Goal: Find specific page/section: Find specific page/section

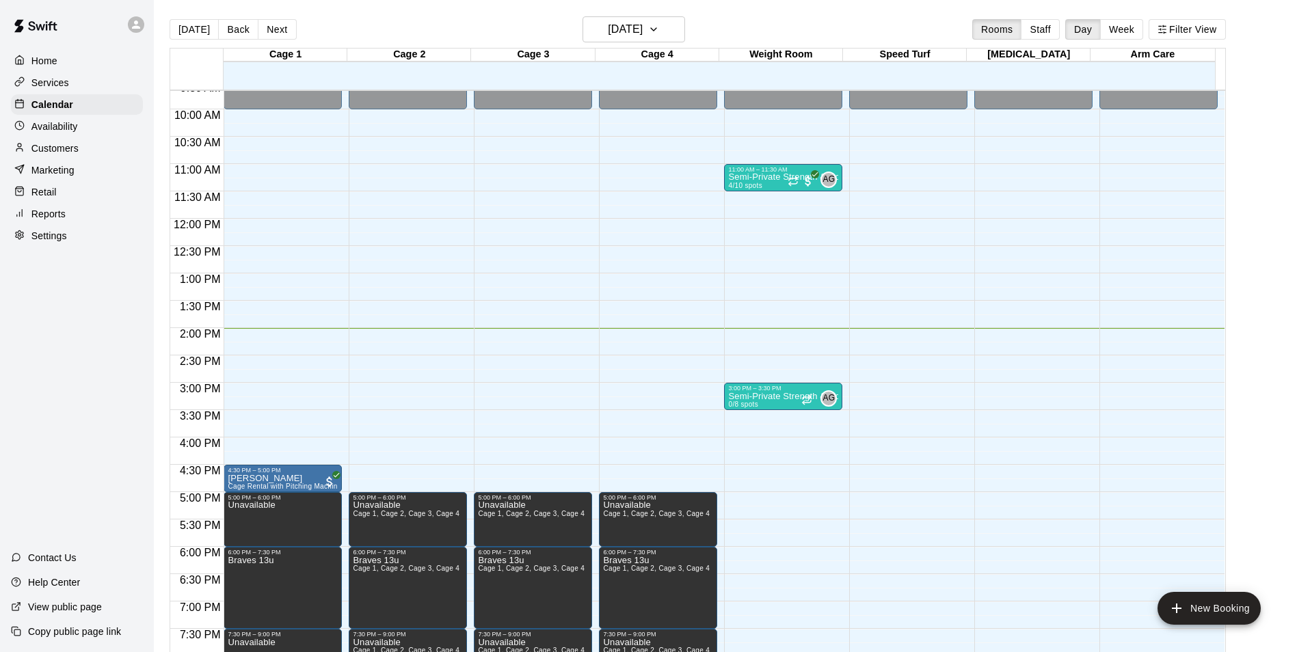
scroll to position [490, 0]
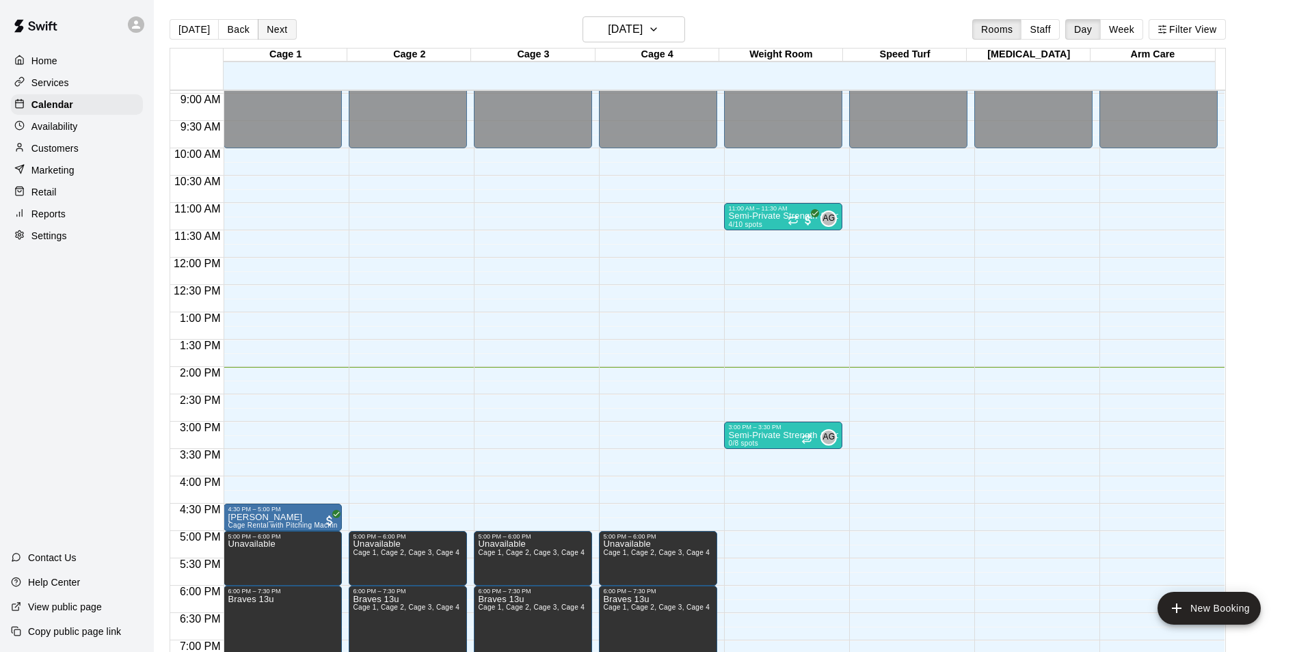
click at [274, 33] on button "Next" at bounding box center [277, 29] width 38 height 21
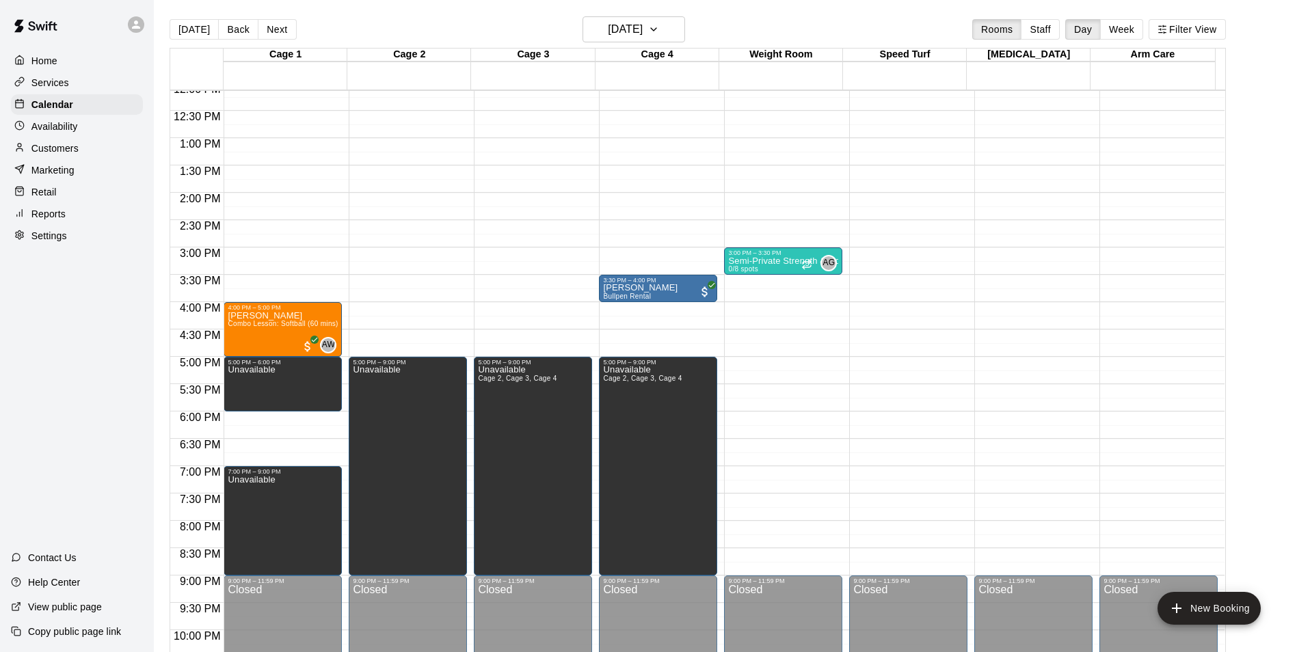
scroll to position [695, 0]
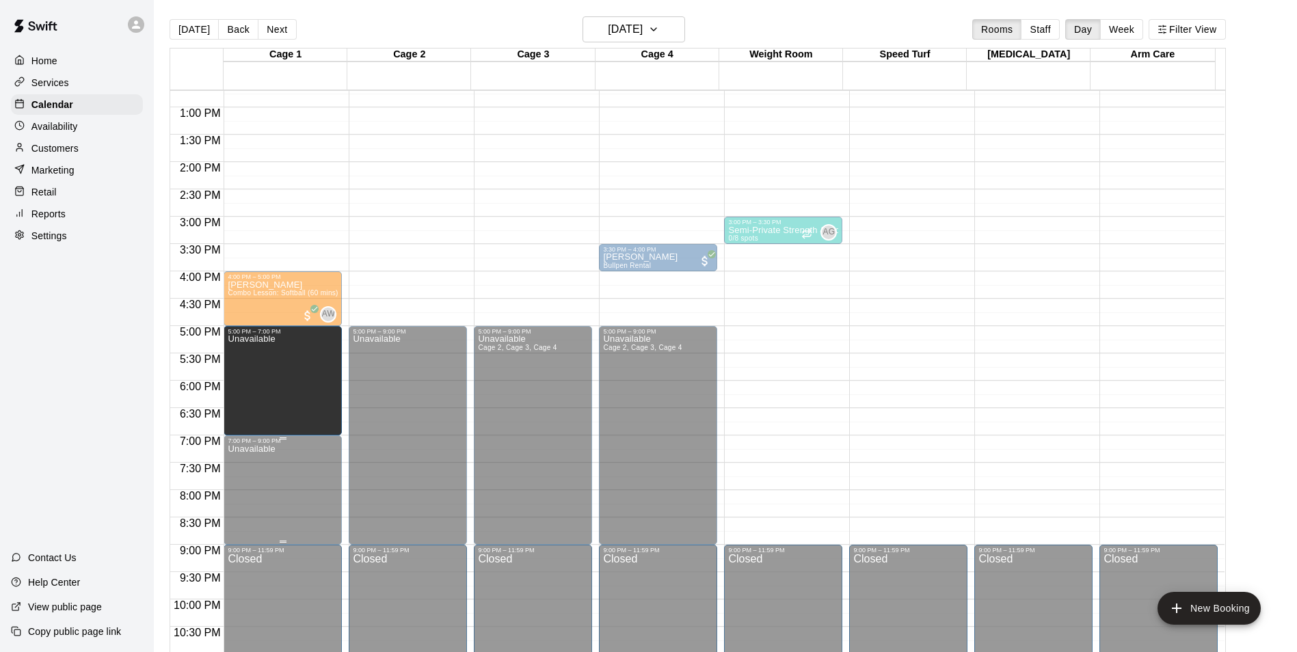
drag, startPoint x: 281, startPoint y: 377, endPoint x: 271, endPoint y: 438, distance: 61.7
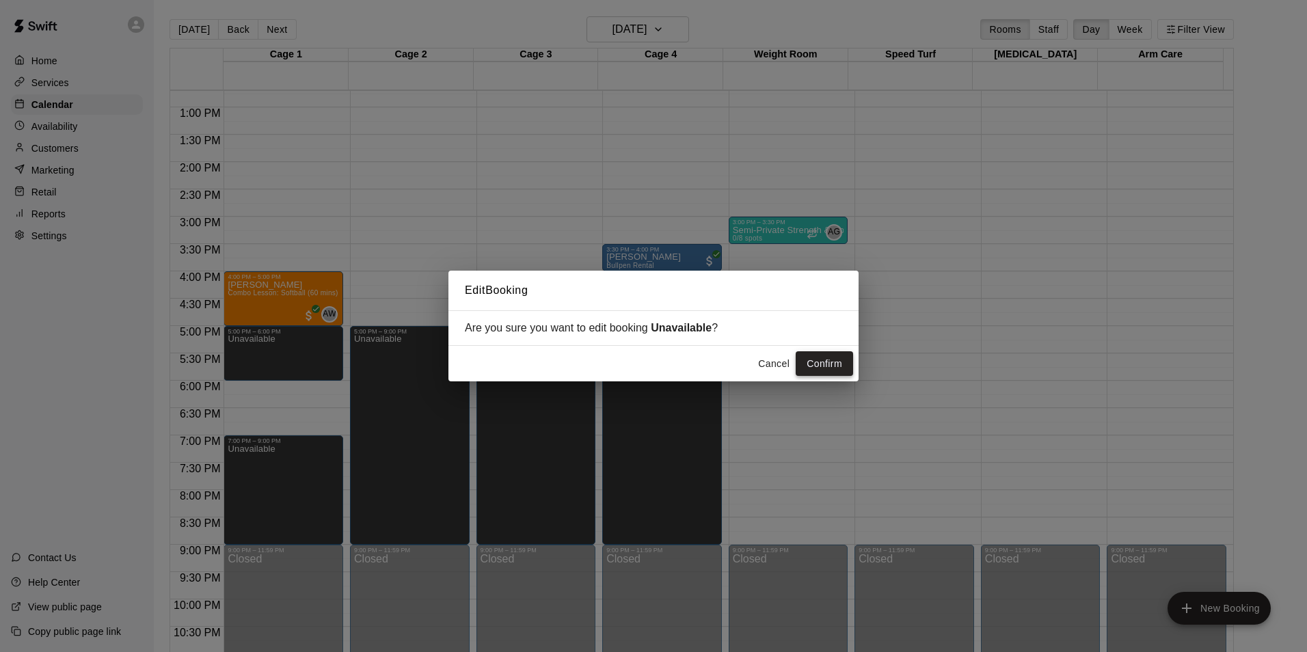
click at [813, 369] on button "Confirm" at bounding box center [824, 363] width 57 height 25
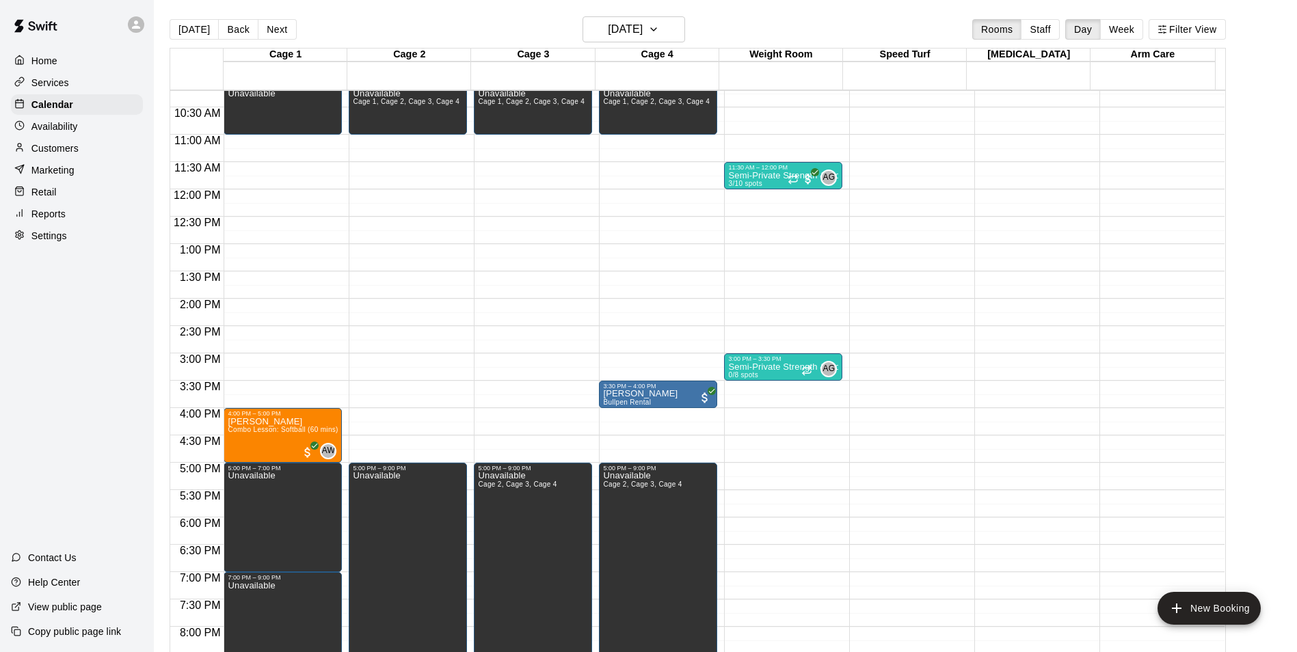
scroll to position [490, 0]
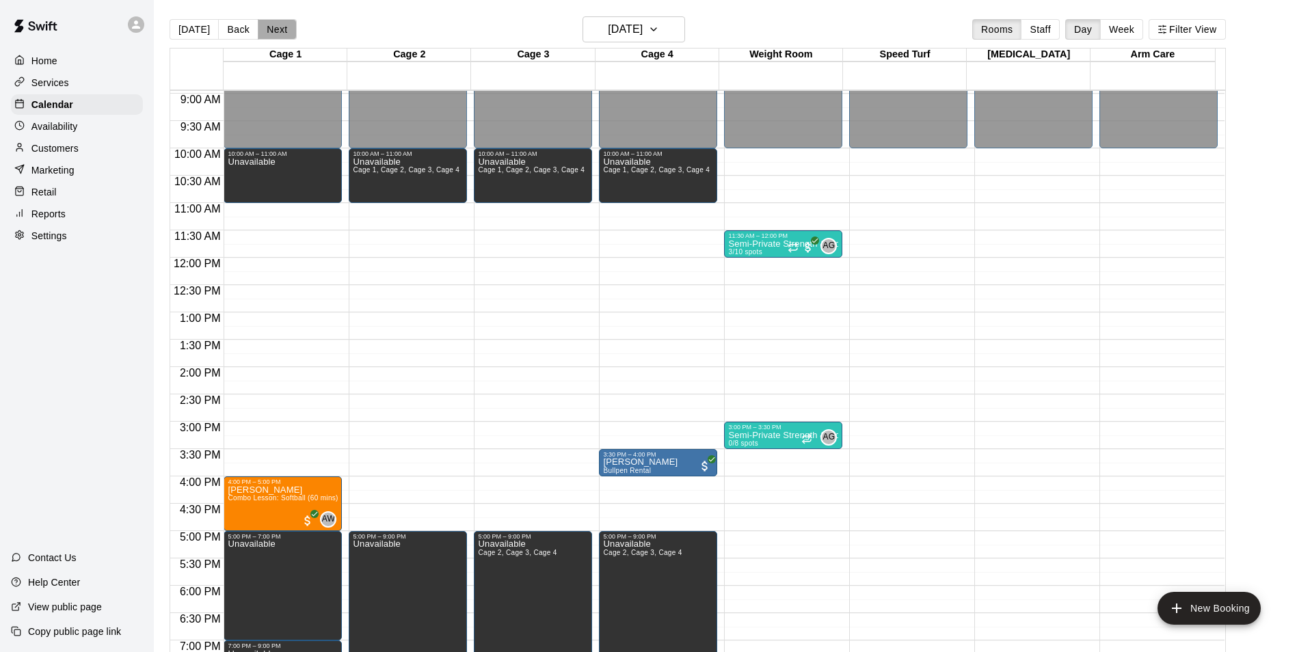
click at [274, 33] on button "Next" at bounding box center [277, 29] width 38 height 21
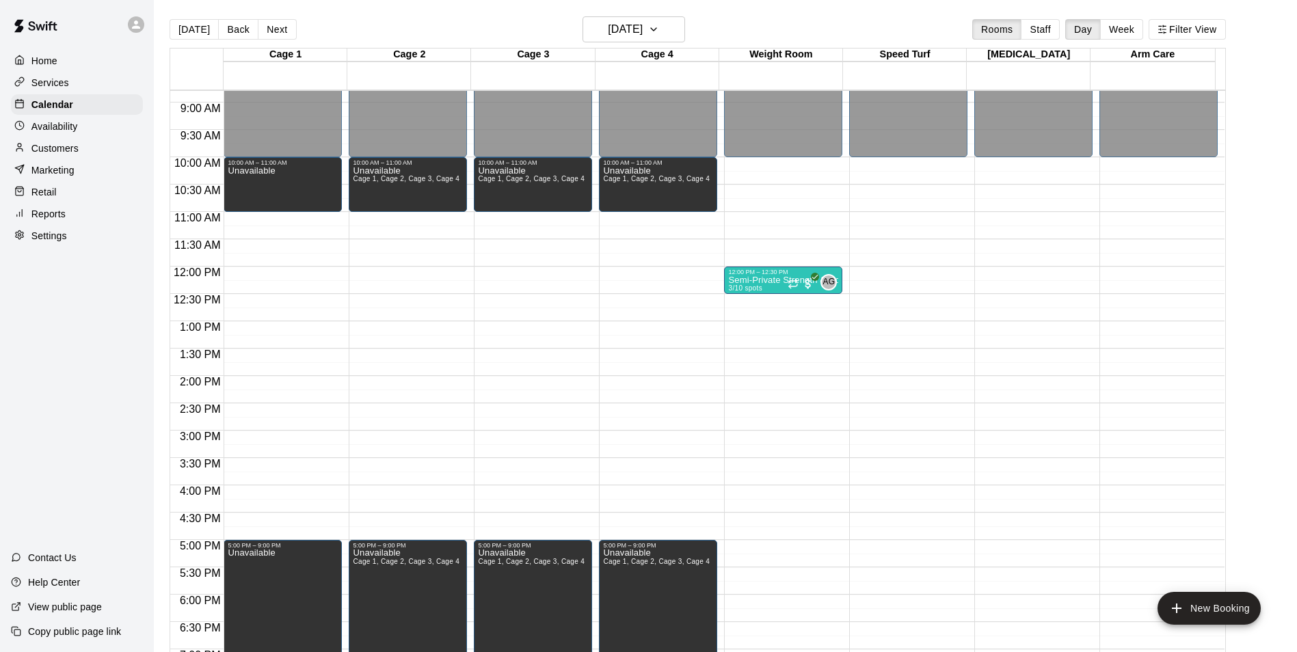
scroll to position [464, 0]
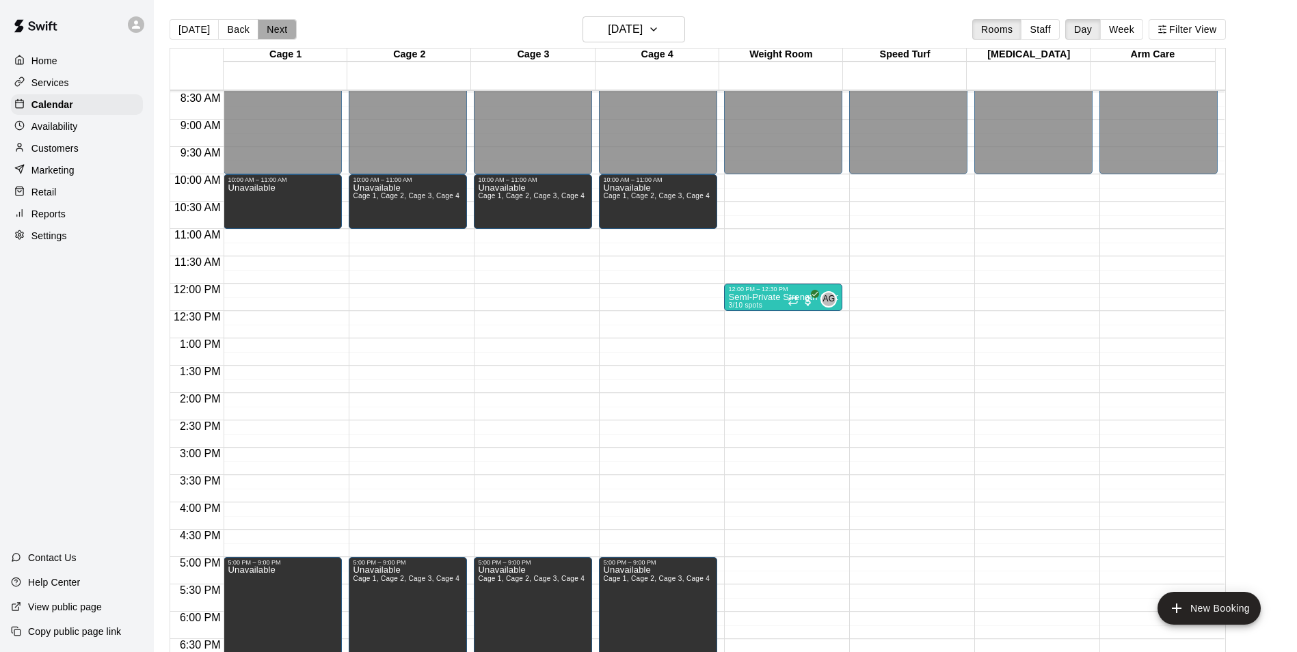
click at [287, 23] on button "Next" at bounding box center [277, 29] width 38 height 21
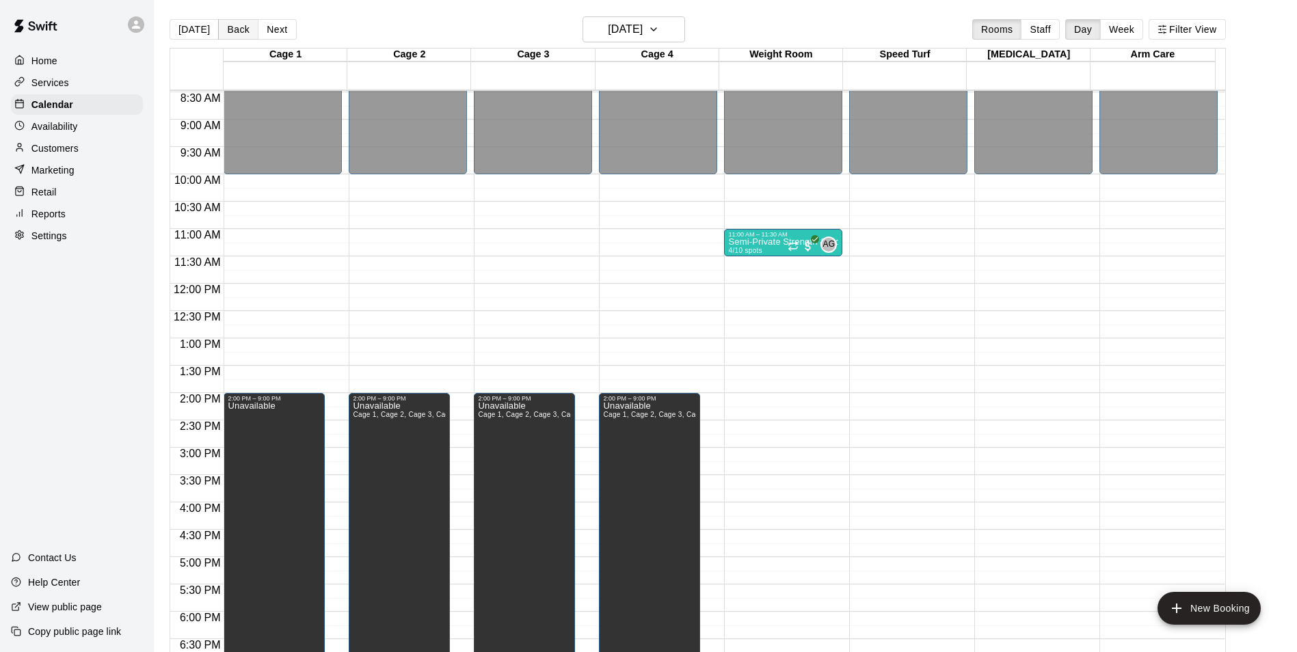
click at [243, 27] on button "Back" at bounding box center [238, 29] width 40 height 21
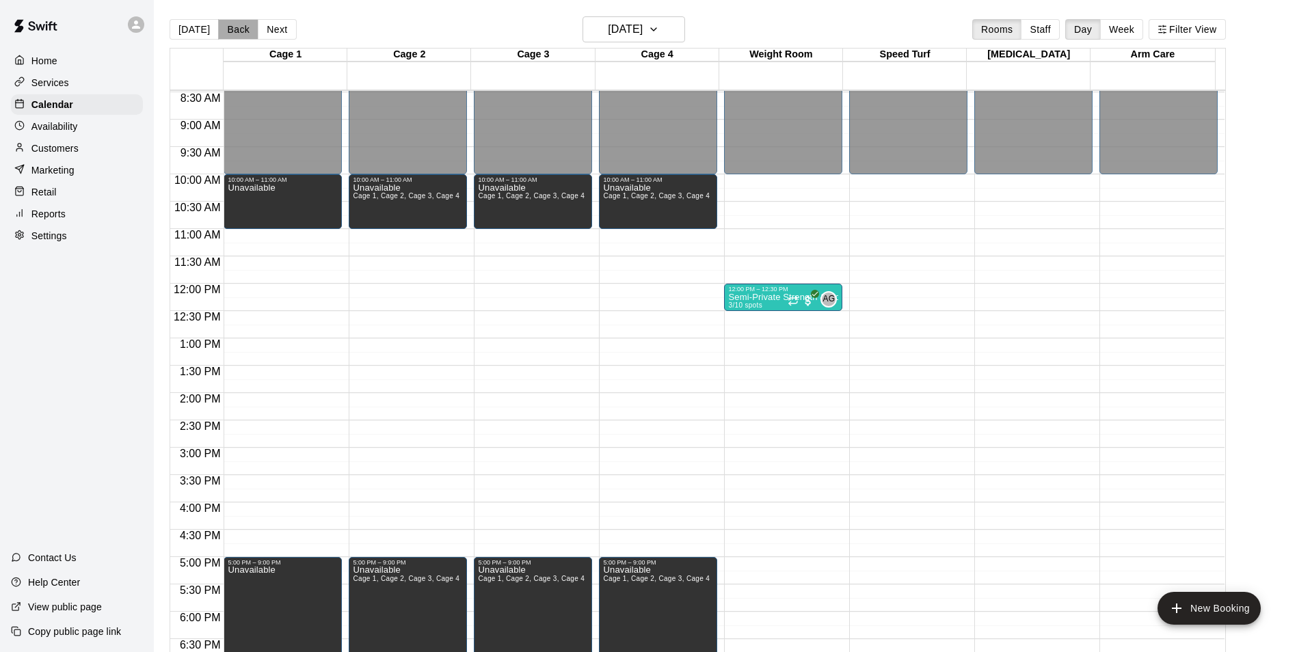
click at [243, 27] on button "Back" at bounding box center [238, 29] width 40 height 21
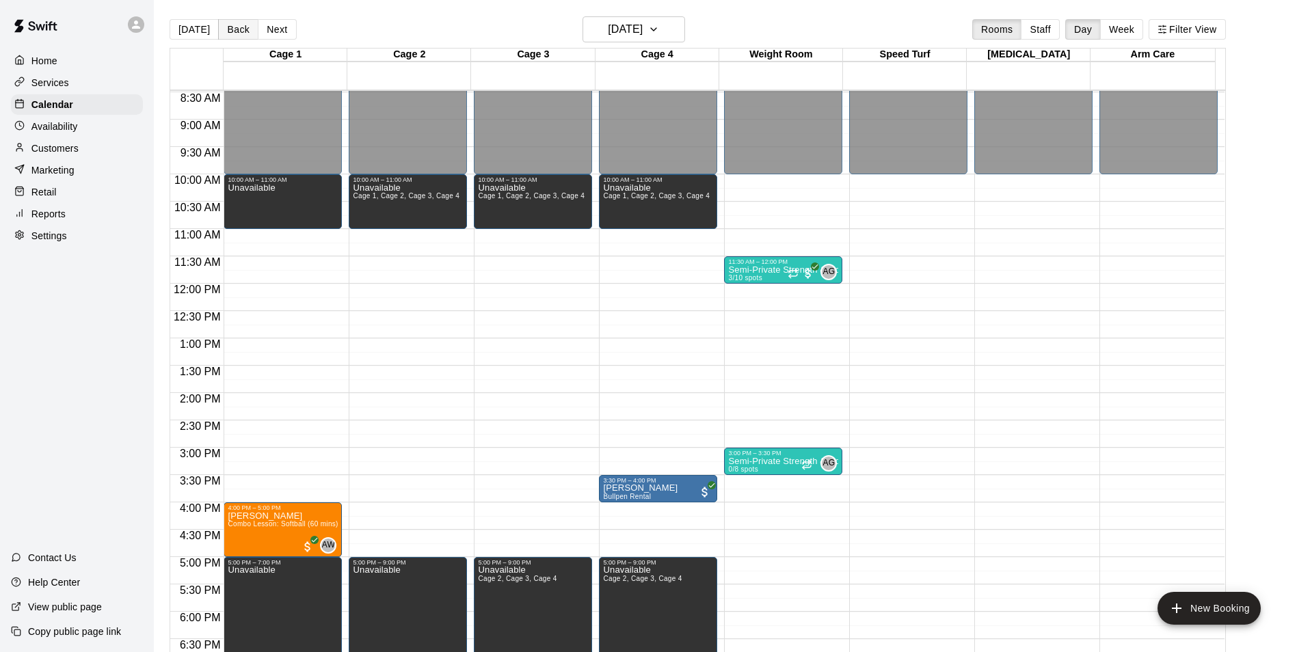
click at [243, 27] on button "Back" at bounding box center [238, 29] width 40 height 21
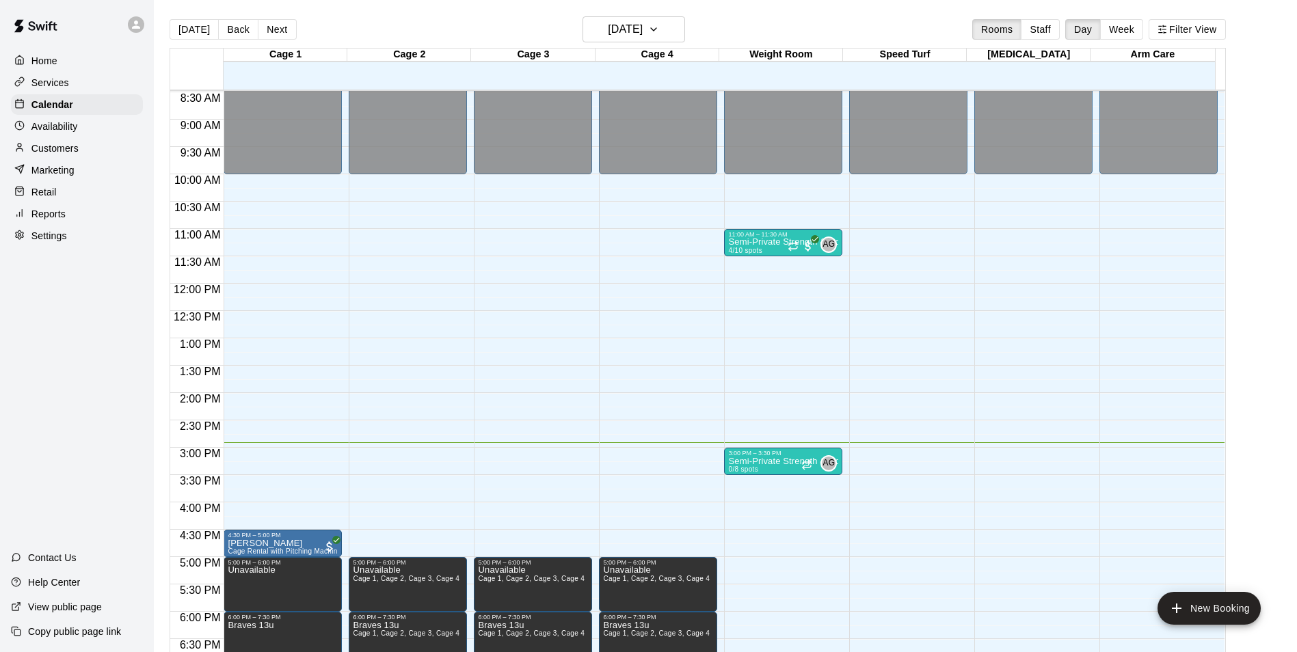
click at [864, 13] on main "[DATE] Back [DATE][DATE] Rooms Staff Day Week Filter View Cage 1 12 Tue Cage 2 …" at bounding box center [725, 337] width 1143 height 674
click at [53, 152] on p "Customers" at bounding box center [54, 149] width 47 height 14
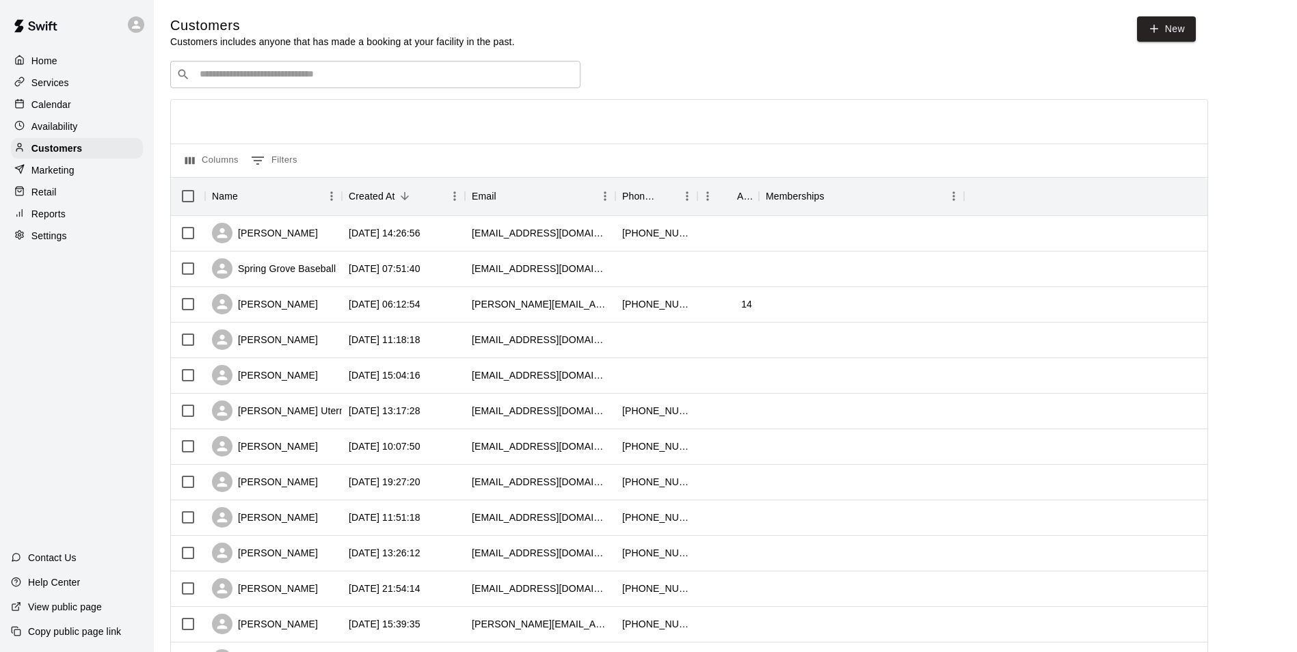
click at [267, 80] on input "Search customers by name or email" at bounding box center [385, 75] width 379 height 14
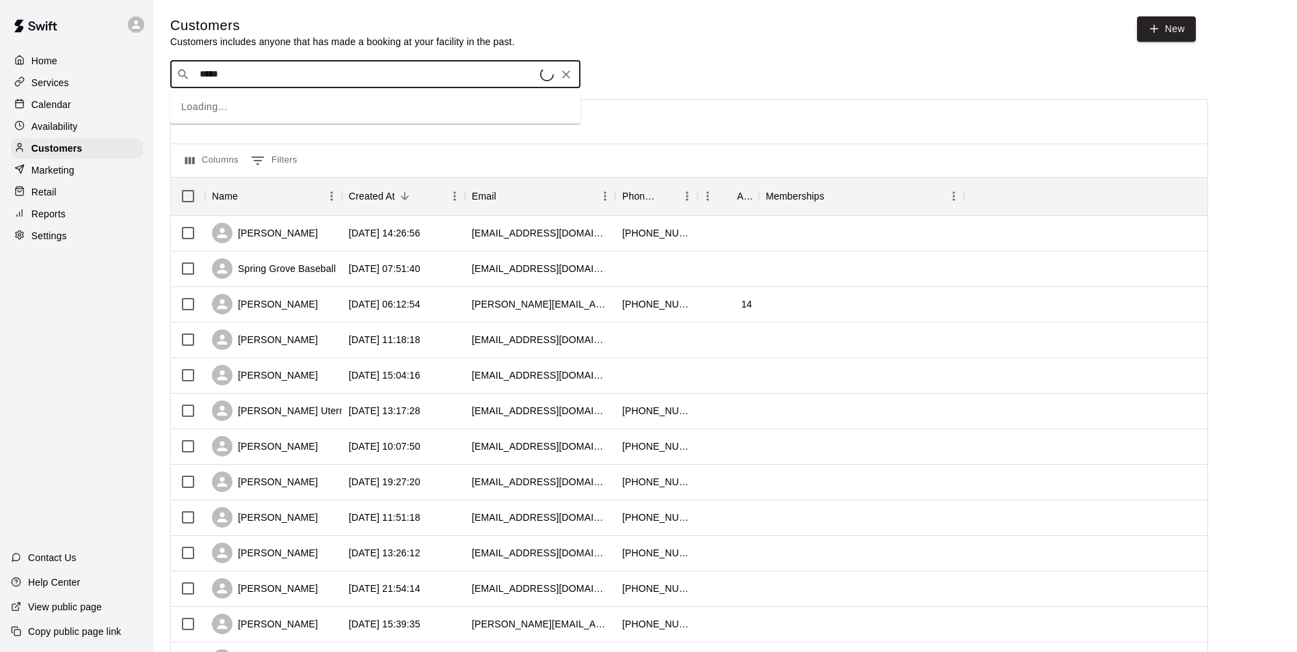
type input "******"
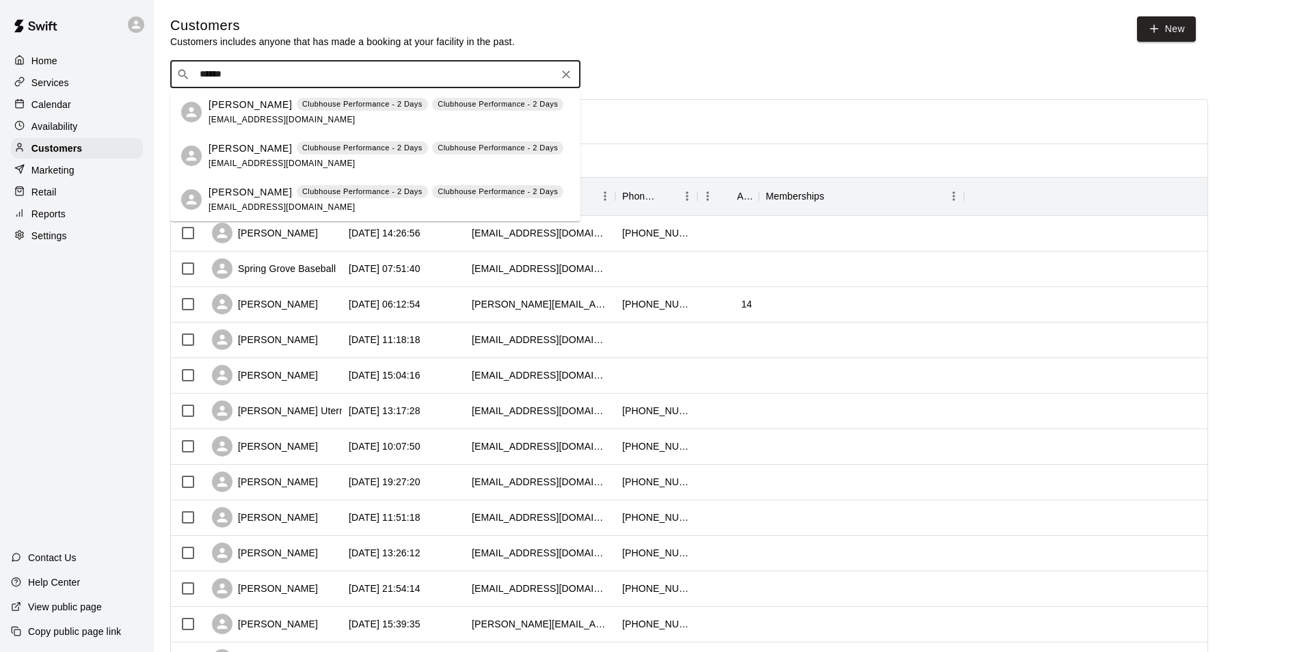
click at [237, 113] on div "[PERSON_NAME] Clubhouse Performance - 2 Days Clubhouse Performance - 2 Days [EM…" at bounding box center [386, 112] width 355 height 29
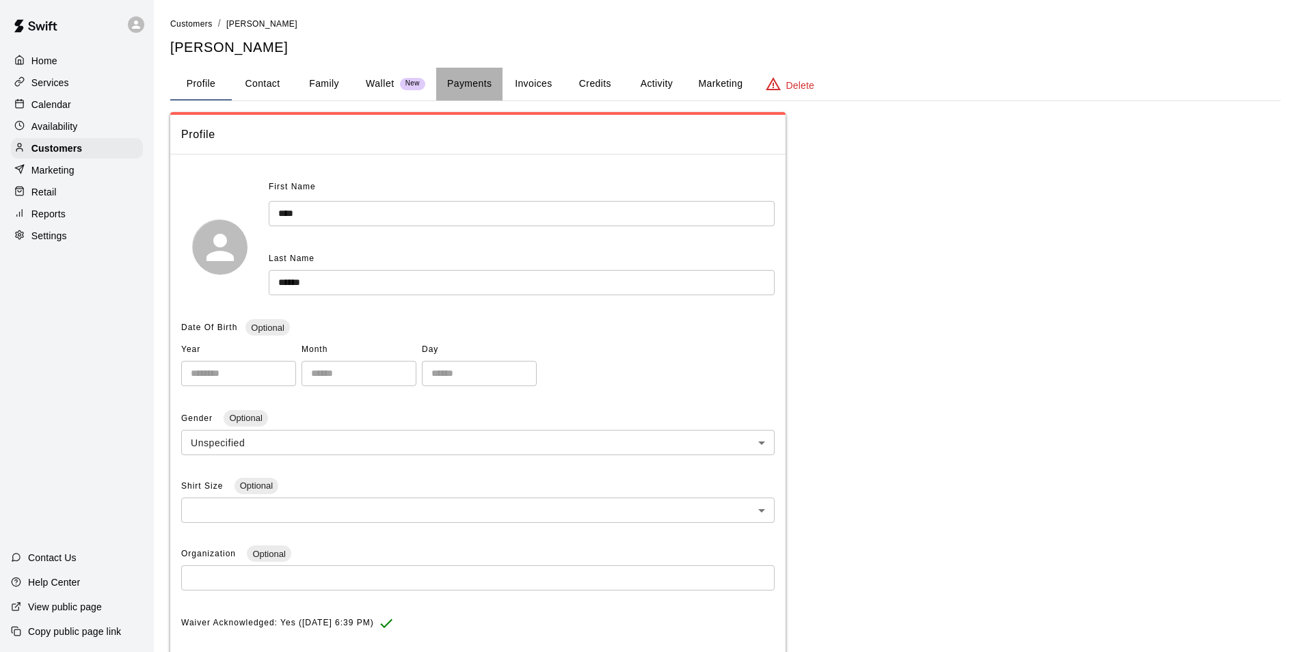
click at [478, 80] on button "Payments" at bounding box center [469, 84] width 66 height 33
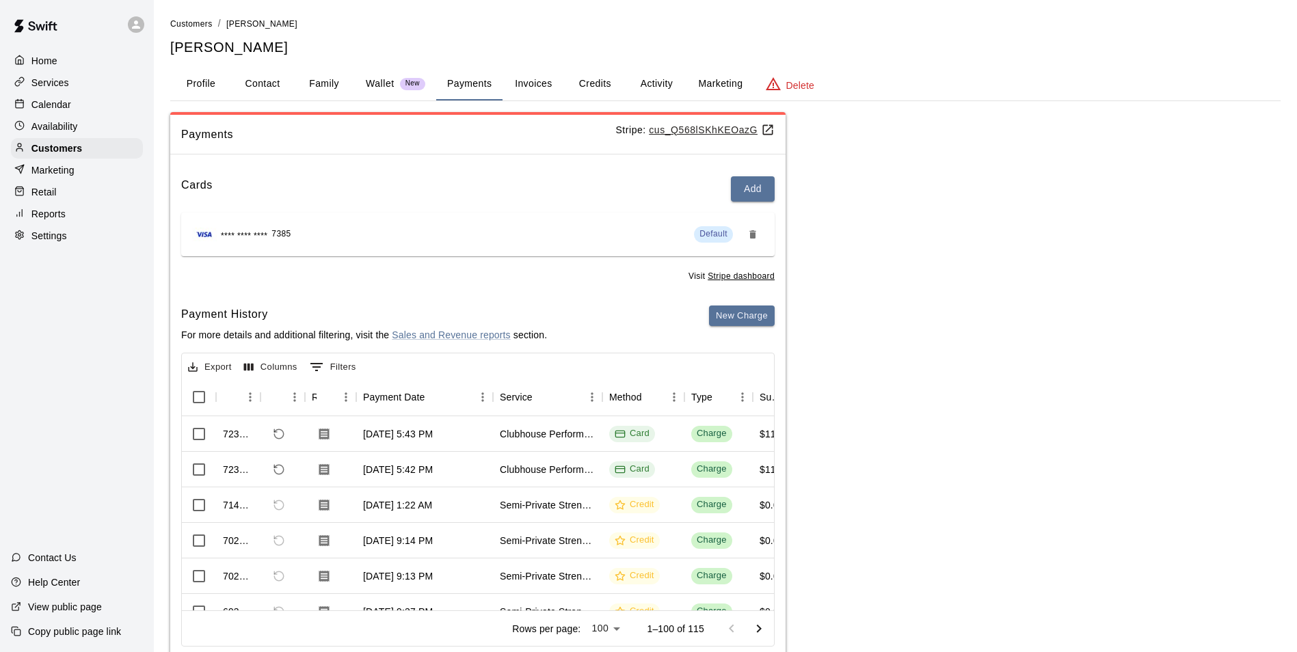
click at [652, 87] on button "Activity" at bounding box center [657, 84] width 62 height 33
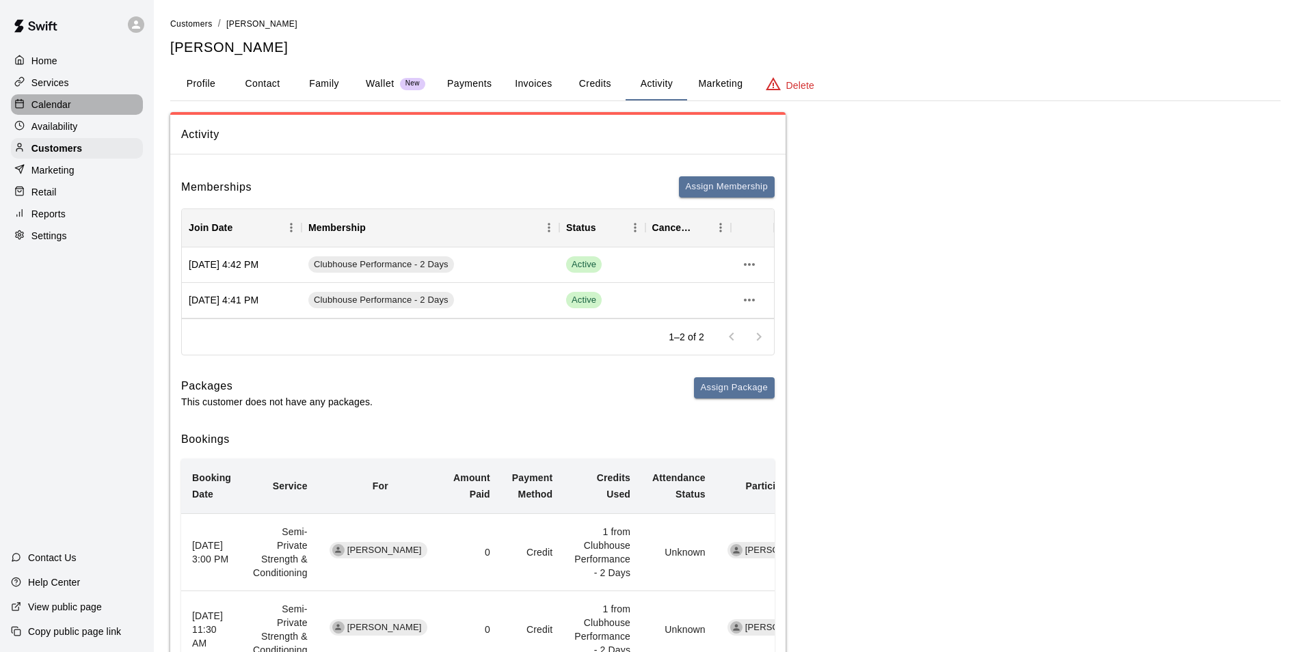
click at [51, 98] on div "Calendar" at bounding box center [77, 104] width 132 height 21
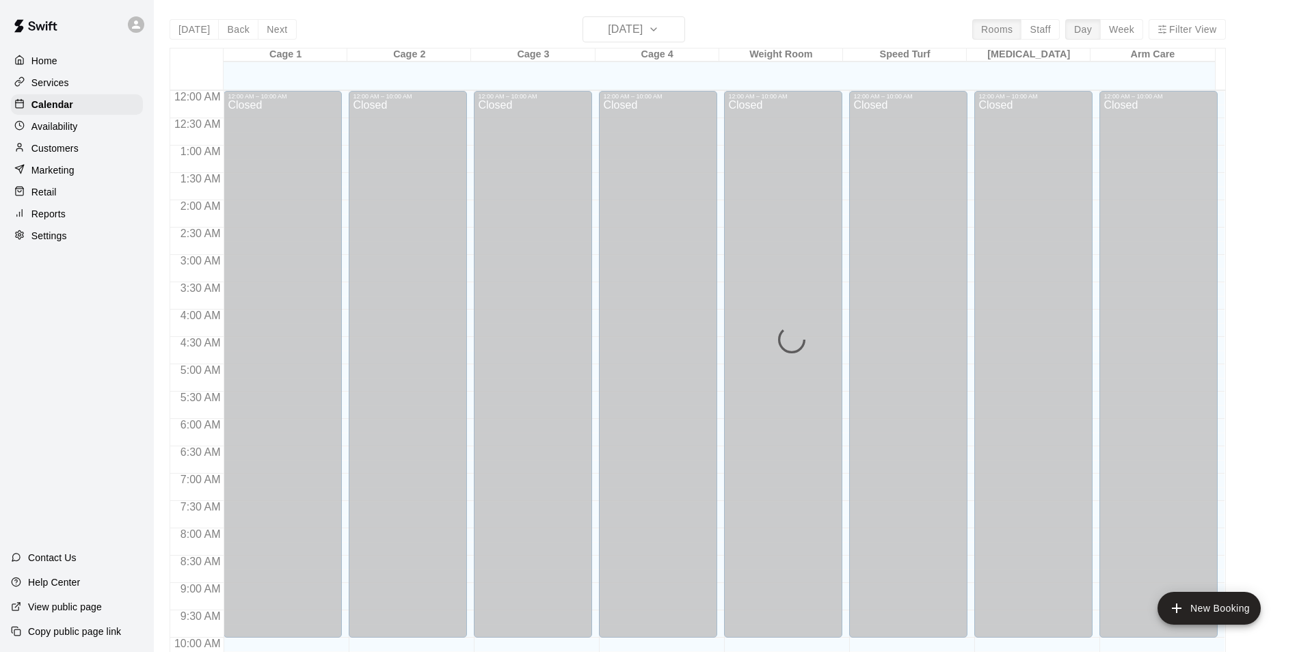
scroll to position [695, 0]
